Goal: Transaction & Acquisition: Purchase product/service

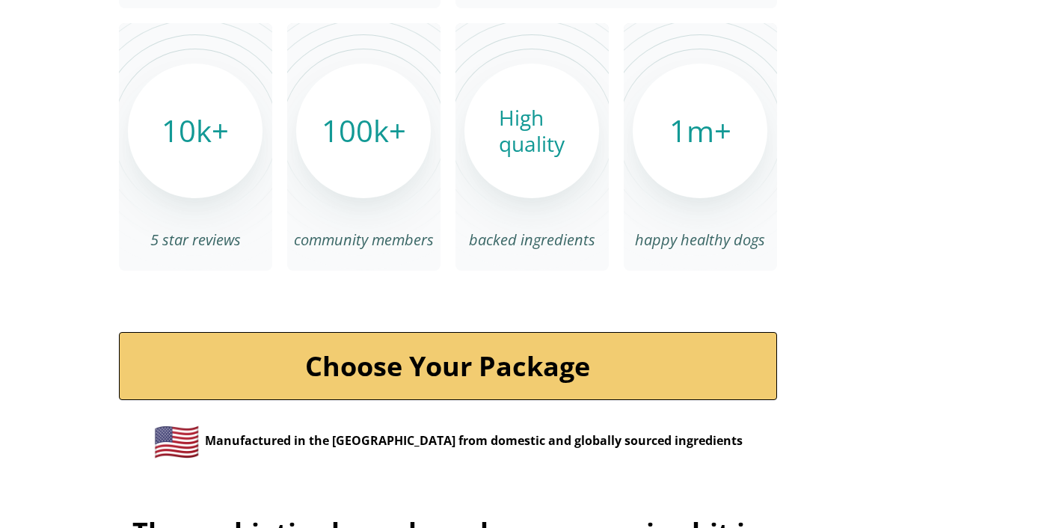
scroll to position [5023, 0]
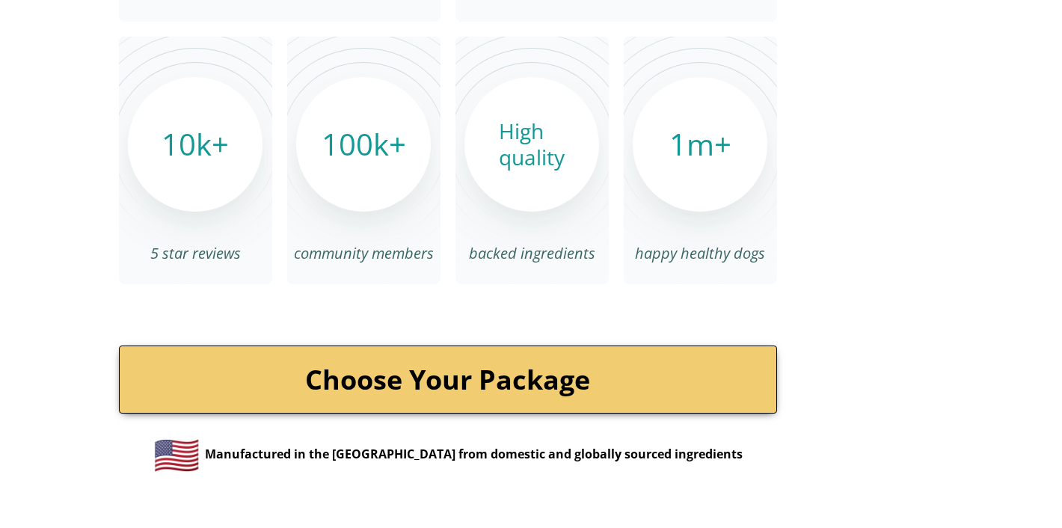
click at [450, 346] on link "Choose Your Package" at bounding box center [448, 380] width 658 height 68
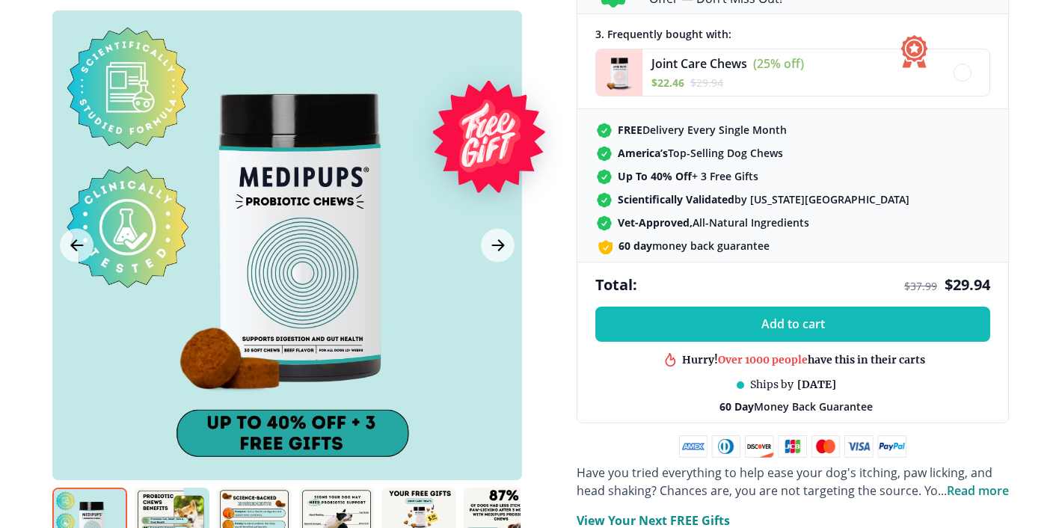
scroll to position [593, 0]
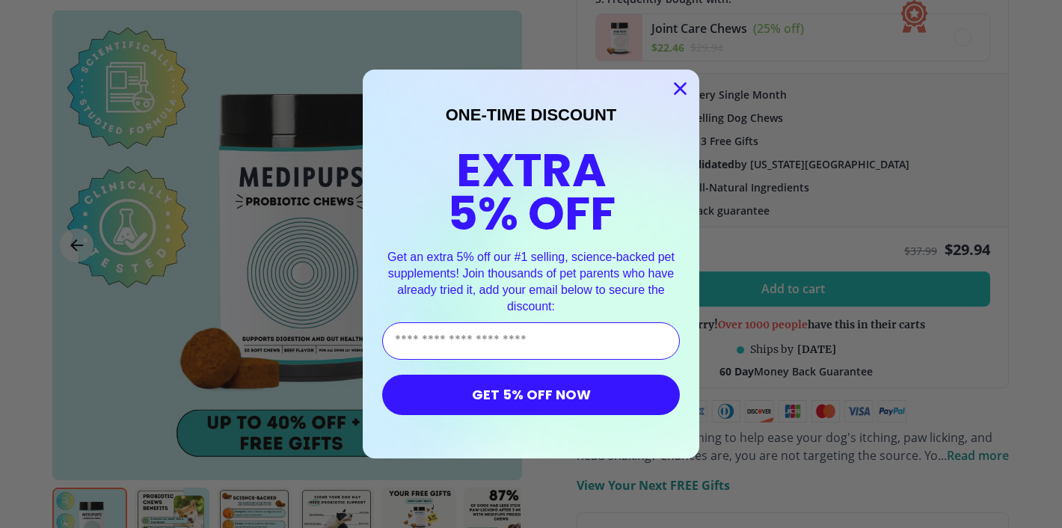
click at [685, 89] on circle "Close dialog" at bounding box center [680, 88] width 25 height 25
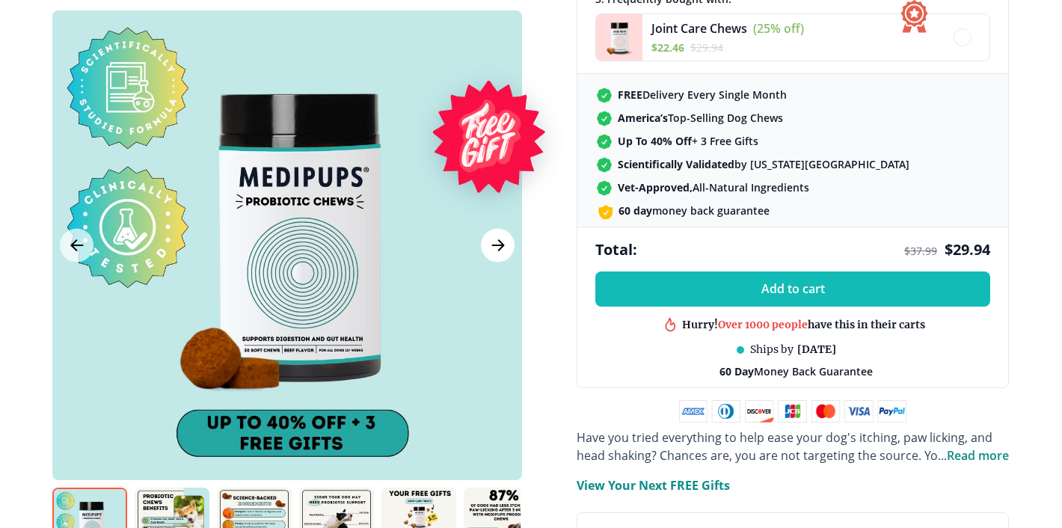
click at [505, 243] on icon "Next Image" at bounding box center [498, 245] width 18 height 19
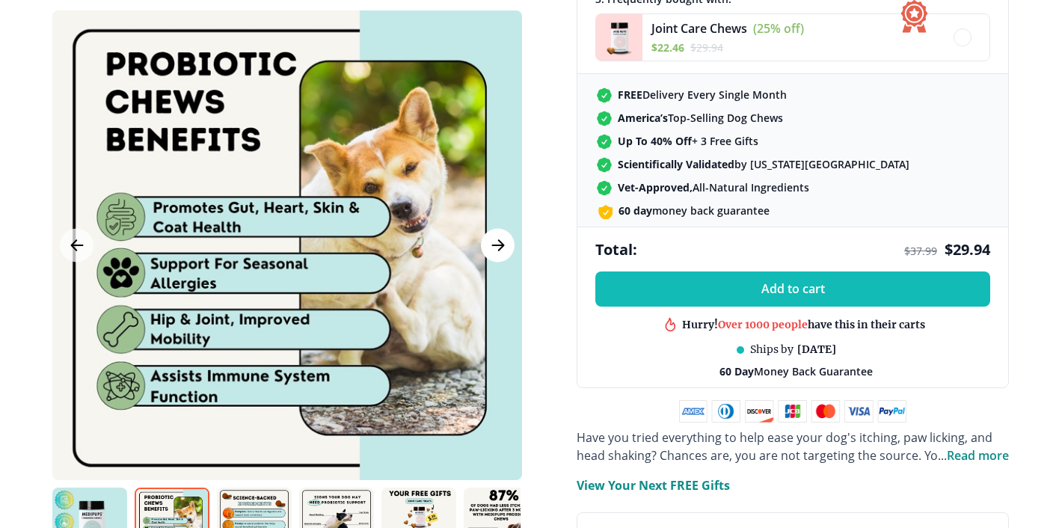
click at [505, 243] on icon "Next Image" at bounding box center [498, 245] width 18 height 19
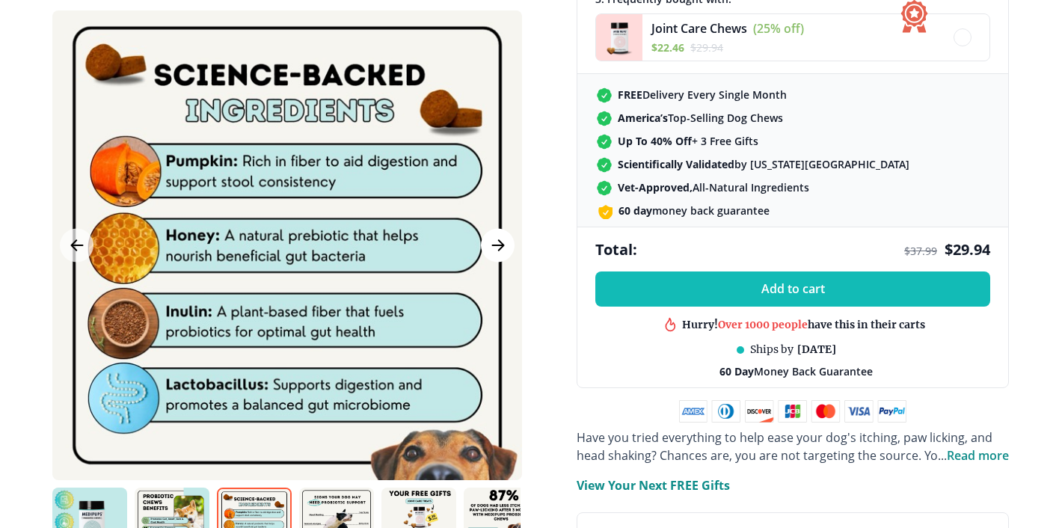
click at [505, 244] on icon "Next Image" at bounding box center [498, 245] width 18 height 19
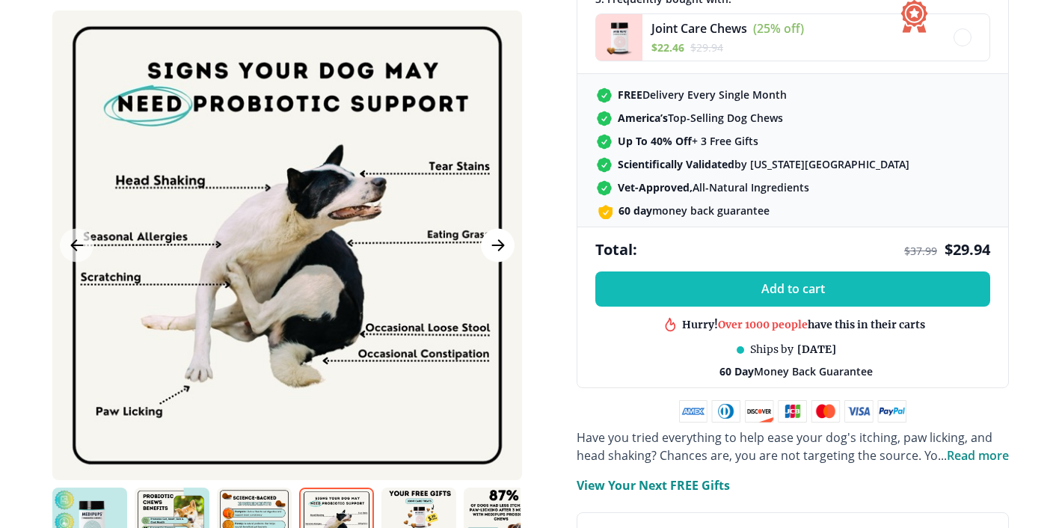
click at [505, 244] on icon "Next Image" at bounding box center [498, 245] width 18 height 19
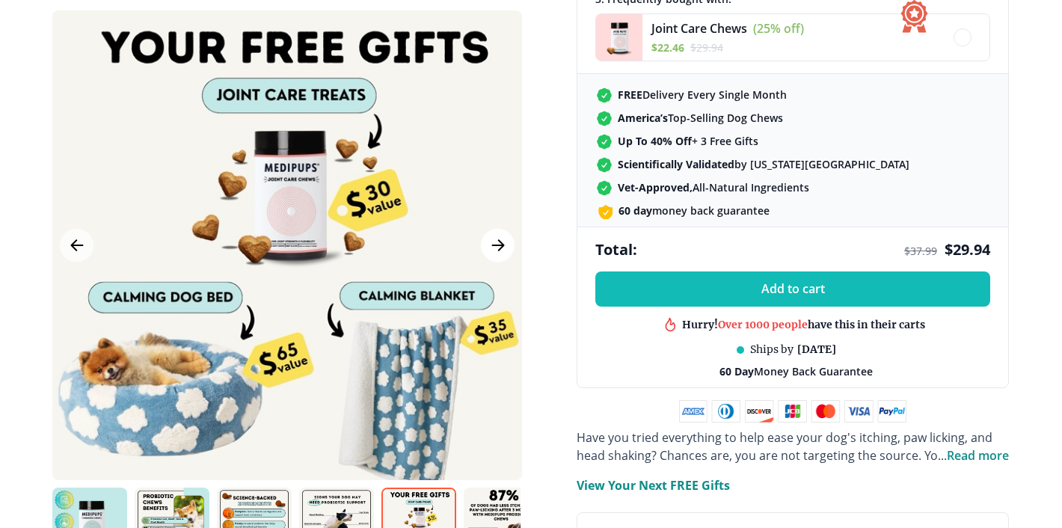
click at [505, 244] on icon "Next Image" at bounding box center [498, 245] width 18 height 19
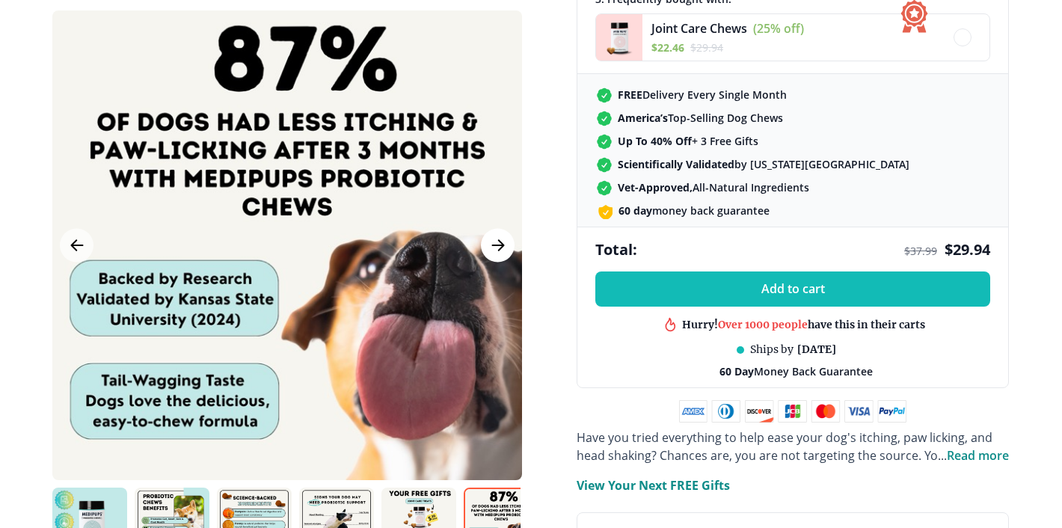
click at [505, 244] on icon "Next Image" at bounding box center [498, 245] width 18 height 19
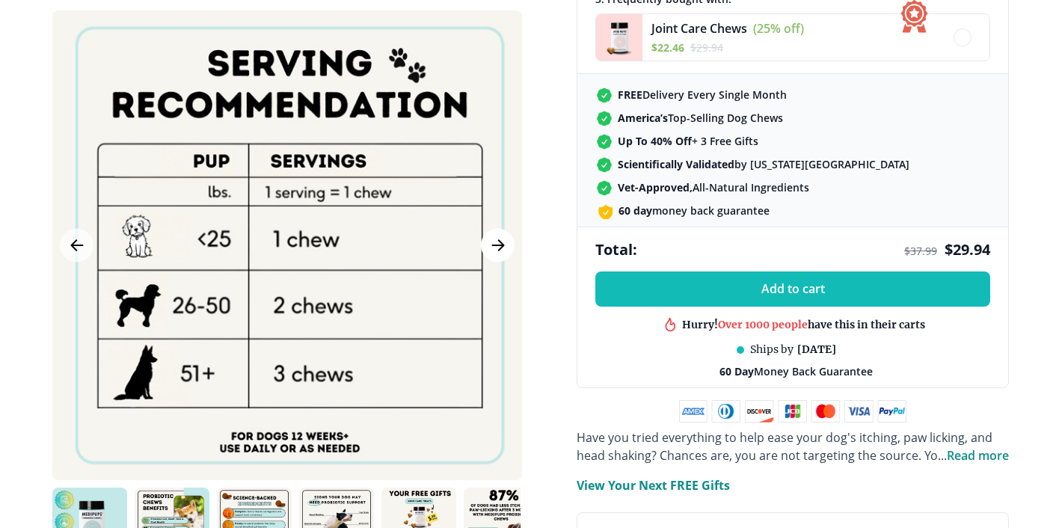
click at [496, 246] on icon "Next Image" at bounding box center [497, 245] width 11 height 10
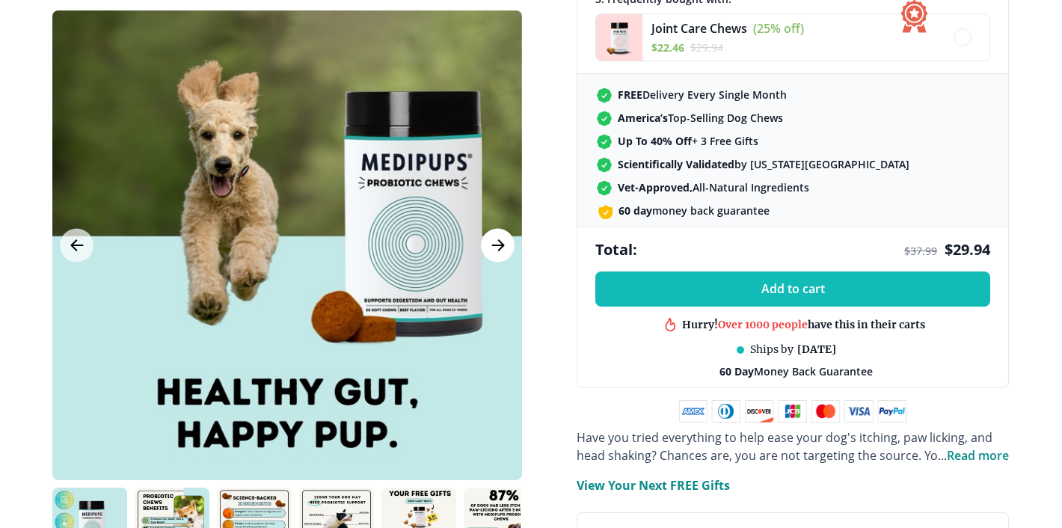
click at [496, 246] on icon "Next Image" at bounding box center [497, 245] width 11 height 10
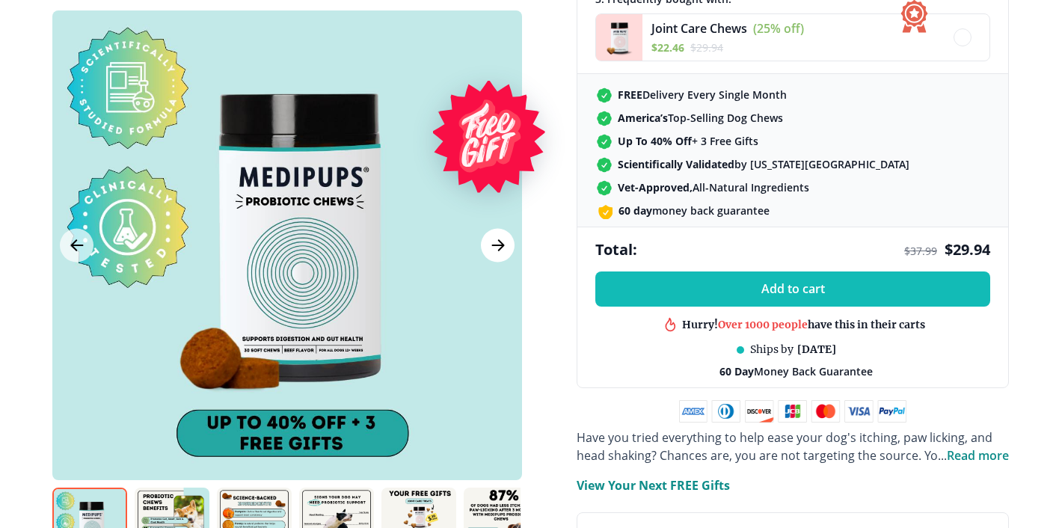
click at [496, 246] on icon "Next Image" at bounding box center [497, 245] width 11 height 10
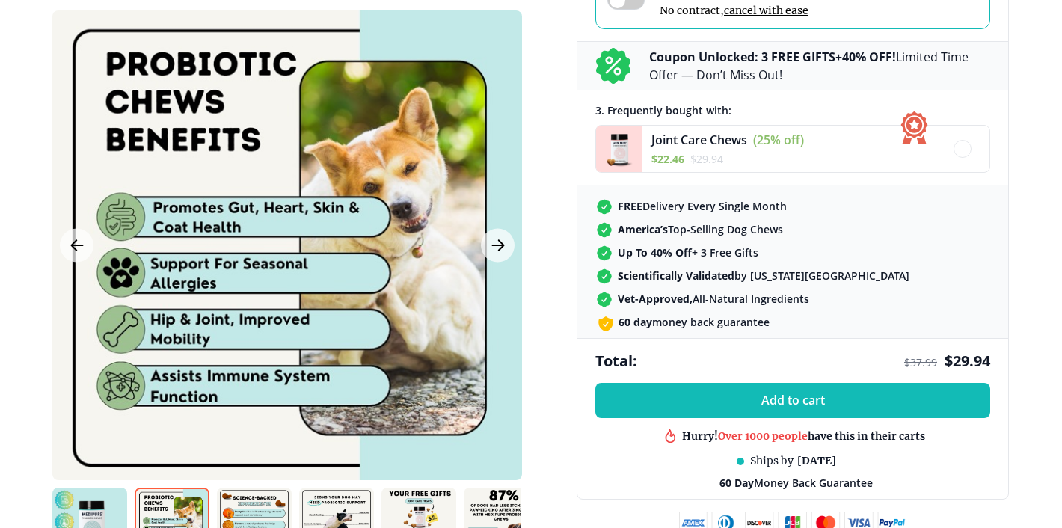
scroll to position [480, 0]
click at [79, 246] on icon "Previous Image" at bounding box center [76, 245] width 11 height 10
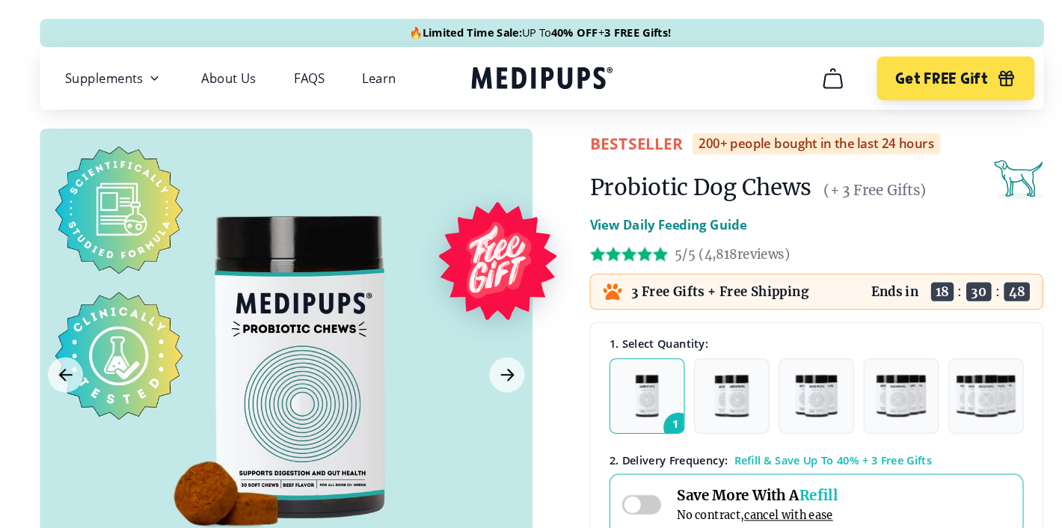
scroll to position [0, 0]
